Goal: Check status: Check status

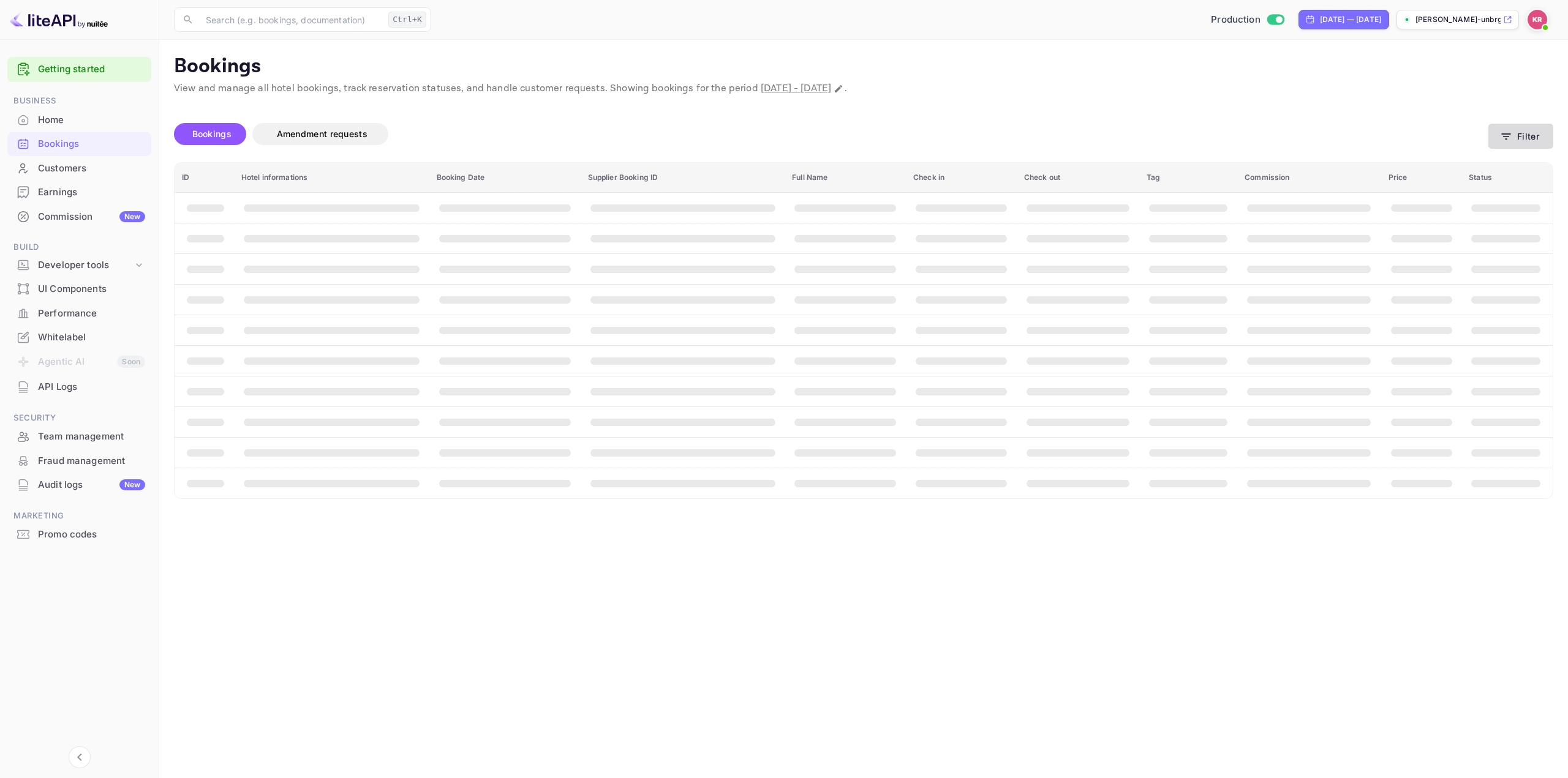
click at [1531, 128] on button "Filter" at bounding box center [1521, 136] width 65 height 25
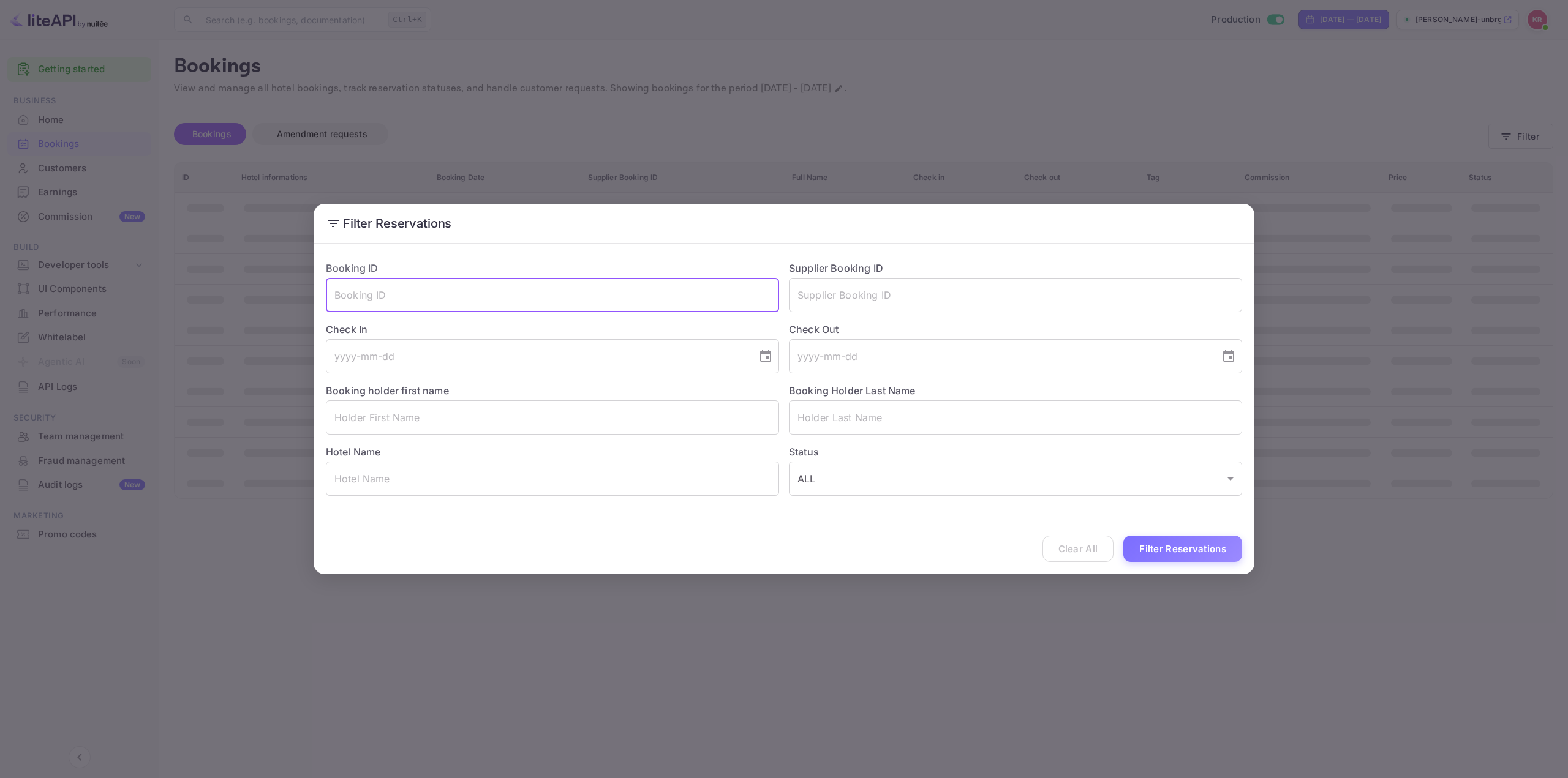
click at [676, 294] on input "text" at bounding box center [552, 295] width 453 height 34
paste input "GjSkLAhJH"
type input "GjSkLAhJH"
click at [1167, 544] on button "Filter Reservations" at bounding box center [1183, 548] width 119 height 26
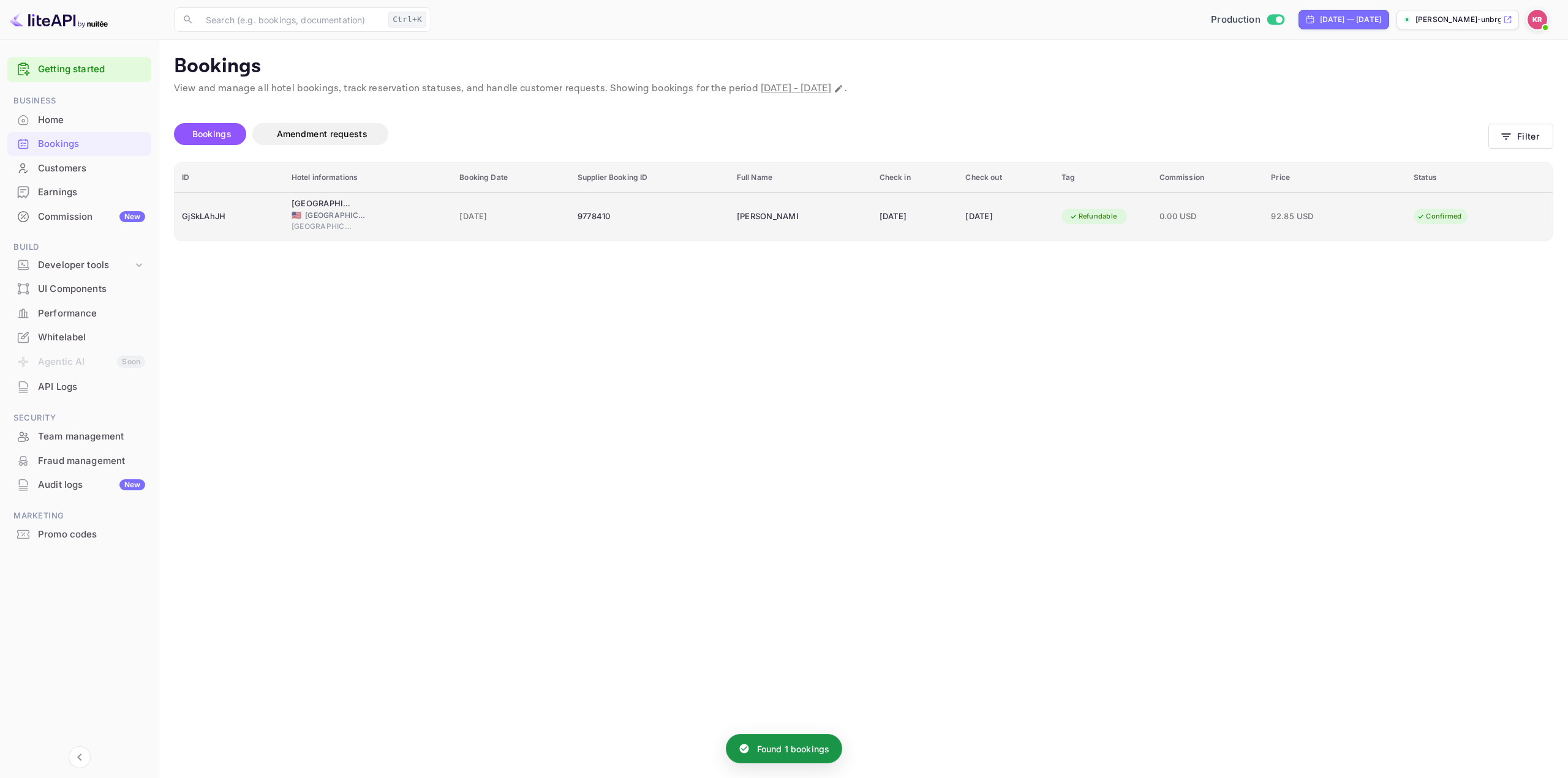
click at [896, 211] on div "[DATE]" at bounding box center [915, 216] width 72 height 20
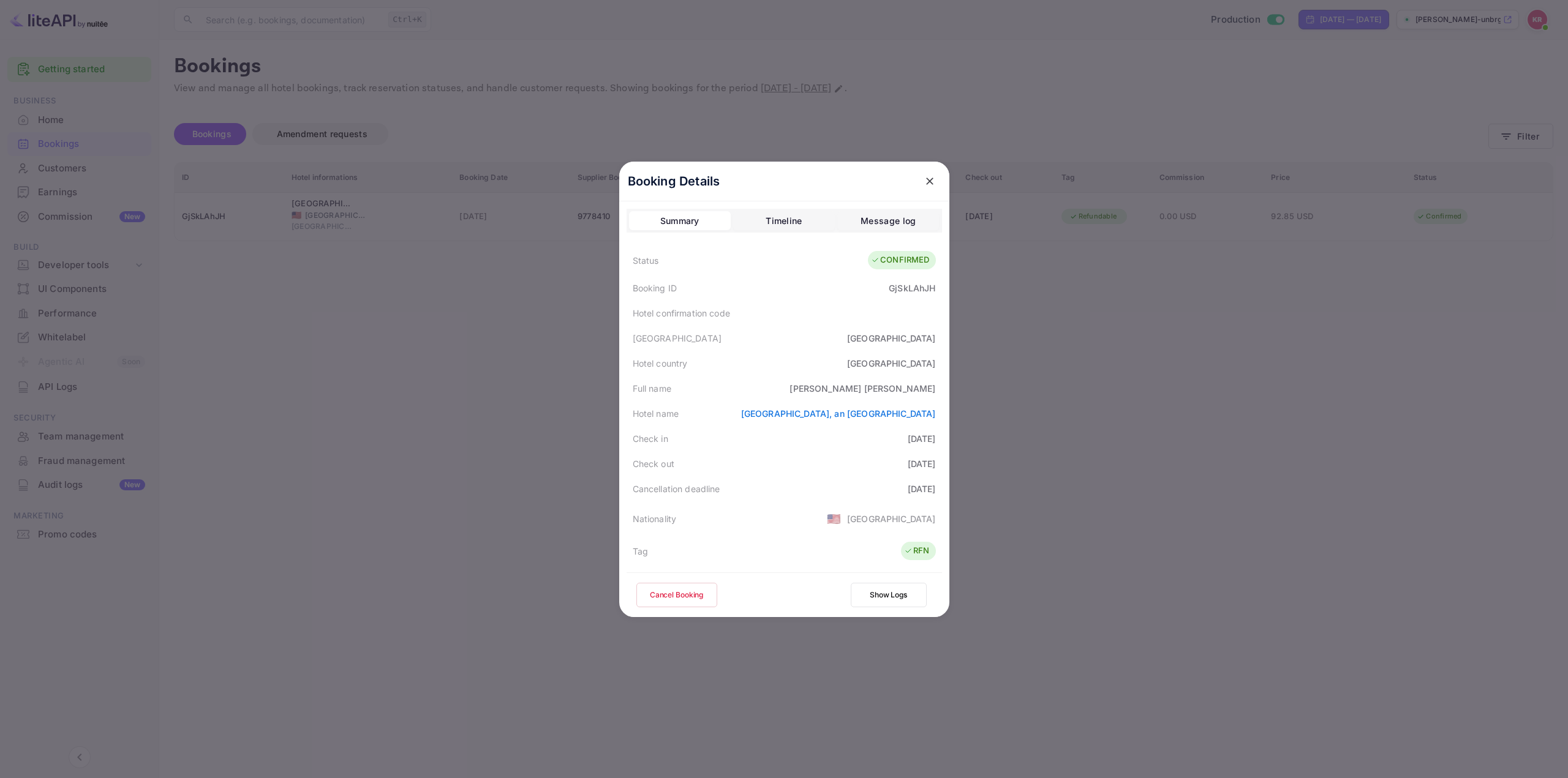
click at [1141, 378] on div at bounding box center [784, 389] width 1568 height 778
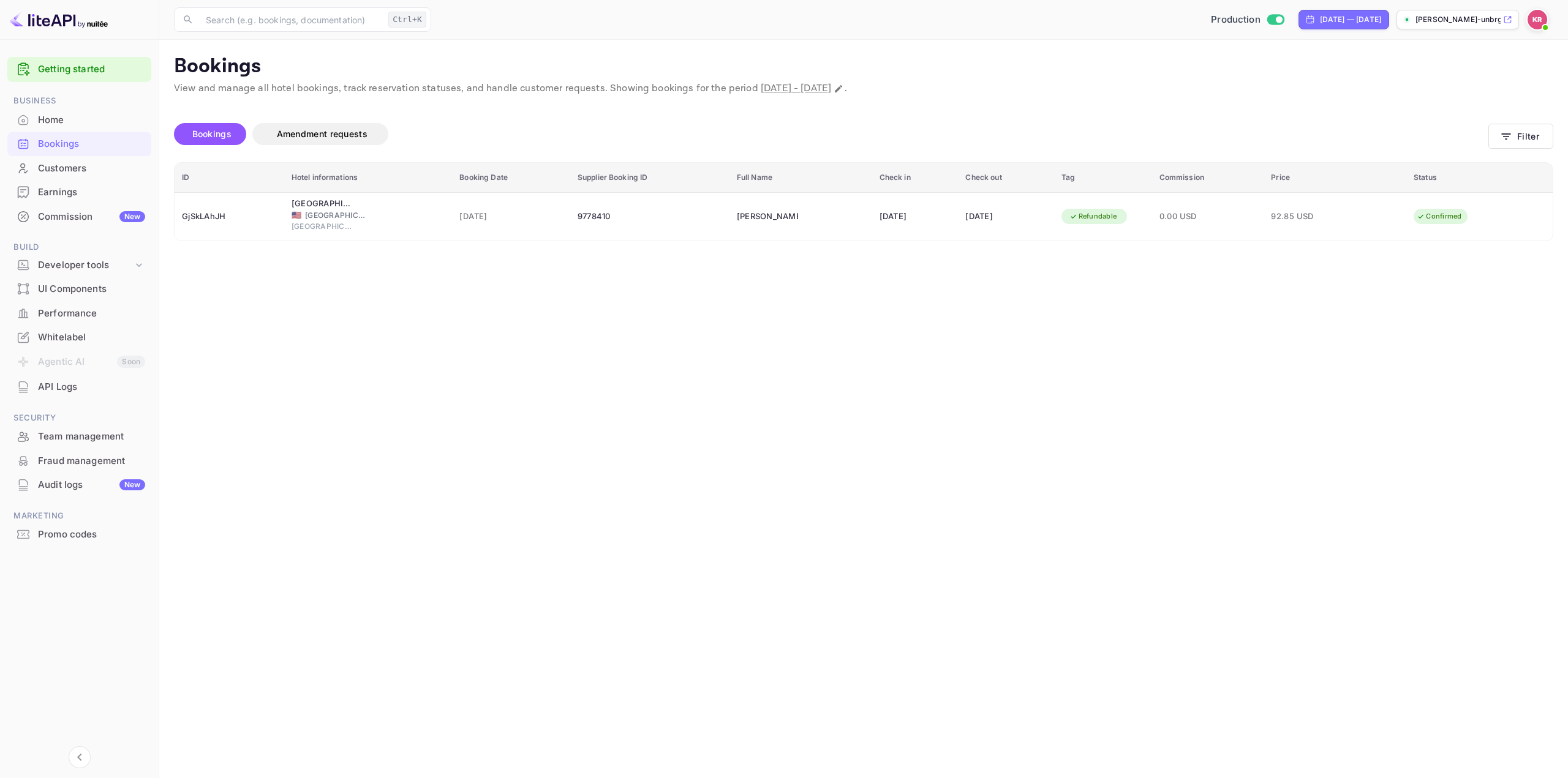
click at [809, 337] on main "Bookings View and manage all hotel bookings, track reservation statuses, and ha…" at bounding box center [863, 409] width 1409 height 738
